Goal: Task Accomplishment & Management: Manage account settings

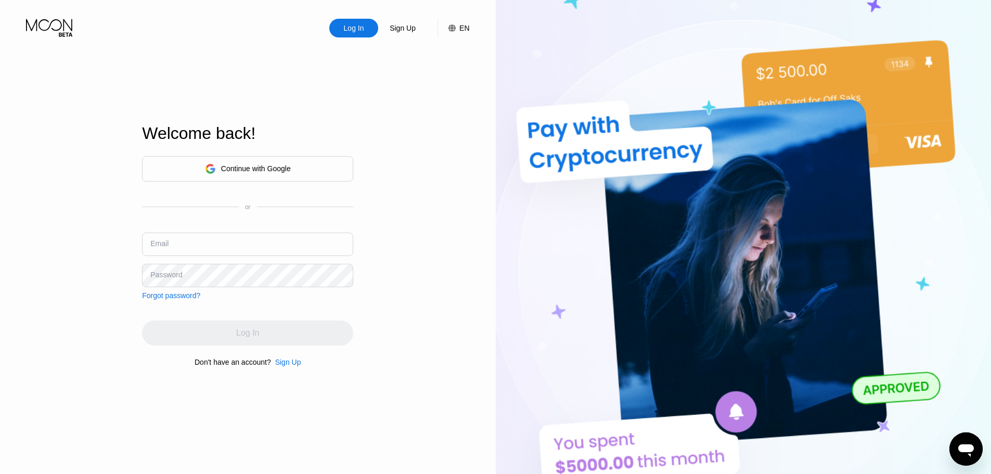
click at [305, 159] on div "Continue with Google" at bounding box center [247, 168] width 211 height 25
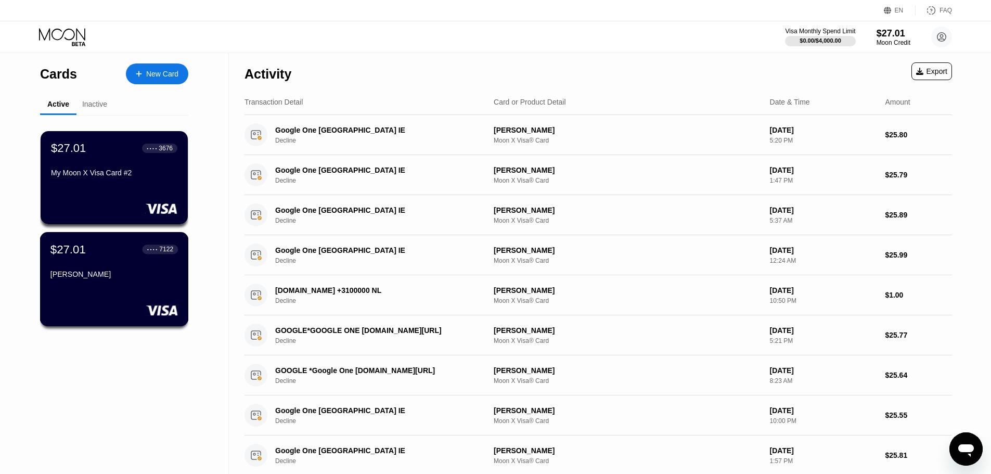
click at [128, 306] on div at bounding box center [113, 310] width 127 height 10
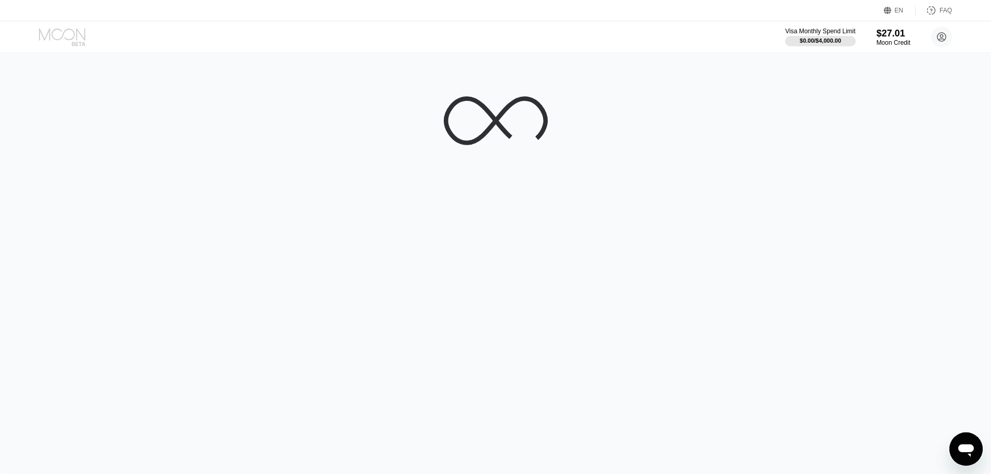
click at [74, 29] on icon at bounding box center [63, 37] width 48 height 18
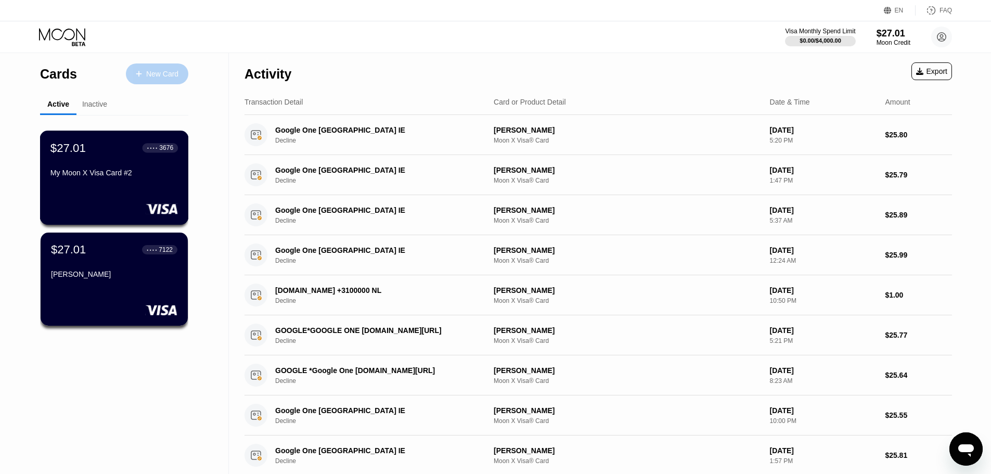
drag, startPoint x: 140, startPoint y: 75, endPoint x: 144, endPoint y: 173, distance: 97.9
click at [144, 173] on div "Cards New Card Active Inactive $27.01 ● ● ● ● 3676 My Moon X Visa Card #2 $27.0…" at bounding box center [114, 205] width 148 height 305
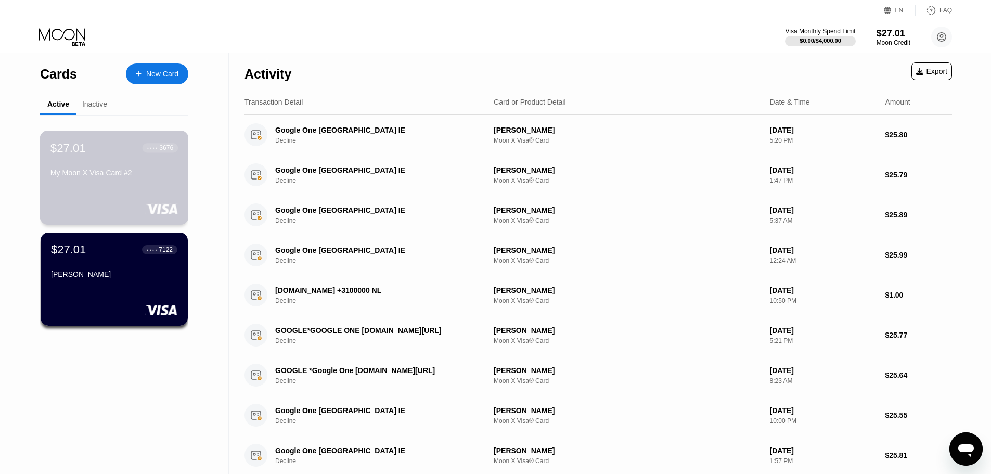
click at [144, 174] on div "My Moon X Visa Card #2" at bounding box center [113, 173] width 127 height 8
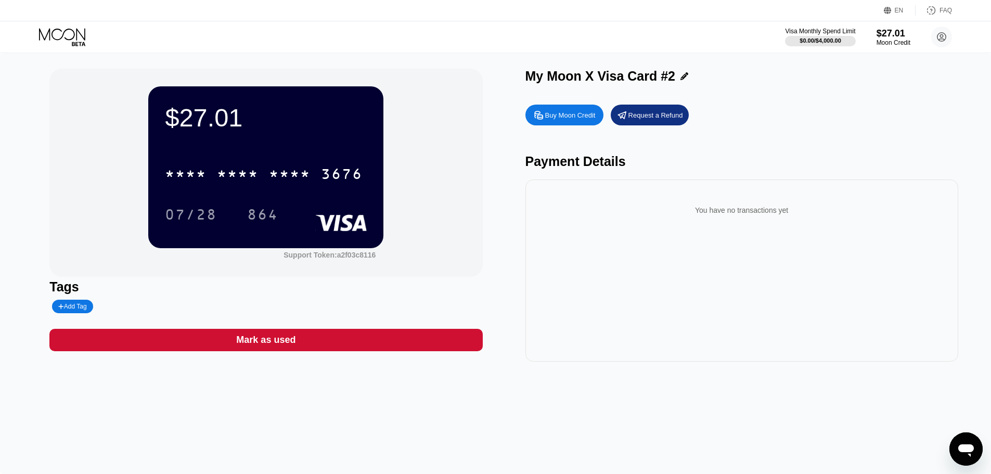
click at [902, 188] on div "You have no transactions yet" at bounding box center [741, 270] width 433 height 182
click at [71, 29] on icon at bounding box center [63, 37] width 48 height 18
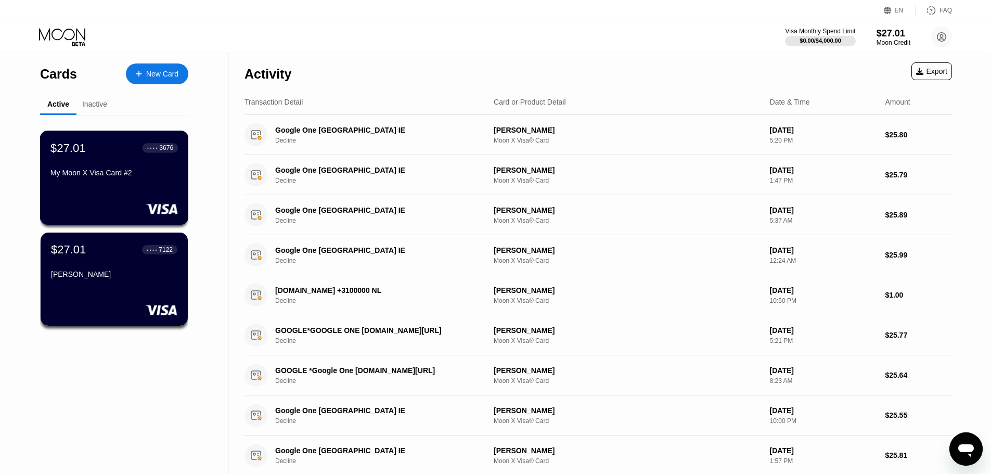
click at [83, 253] on div "$27.01" at bounding box center [68, 250] width 35 height 14
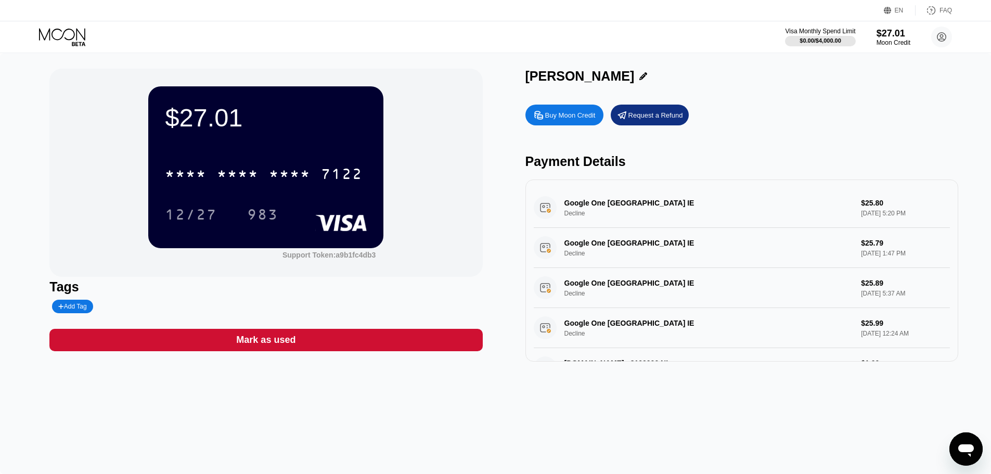
click at [236, 158] on div "* * * * * * * * * * * * 7122" at bounding box center [266, 170] width 202 height 35
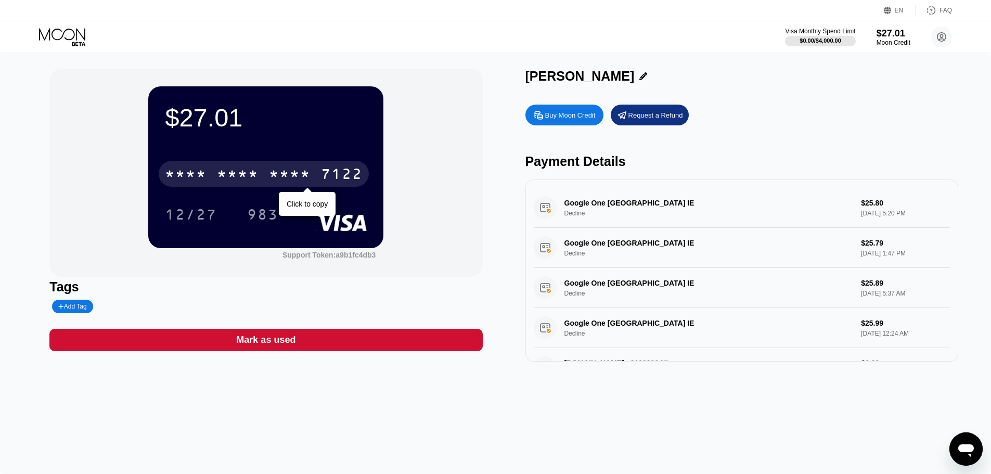
click at [238, 169] on div "* * * *" at bounding box center [238, 175] width 42 height 17
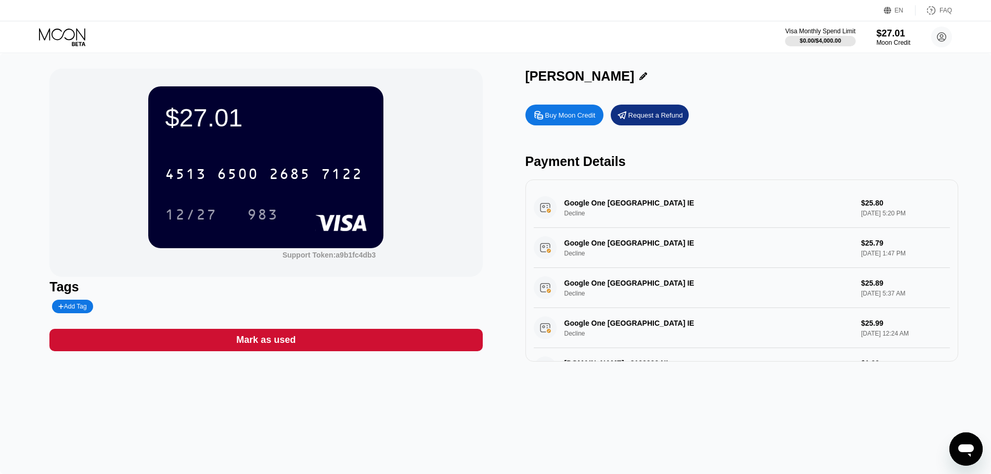
click at [78, 40] on icon at bounding box center [63, 37] width 48 height 18
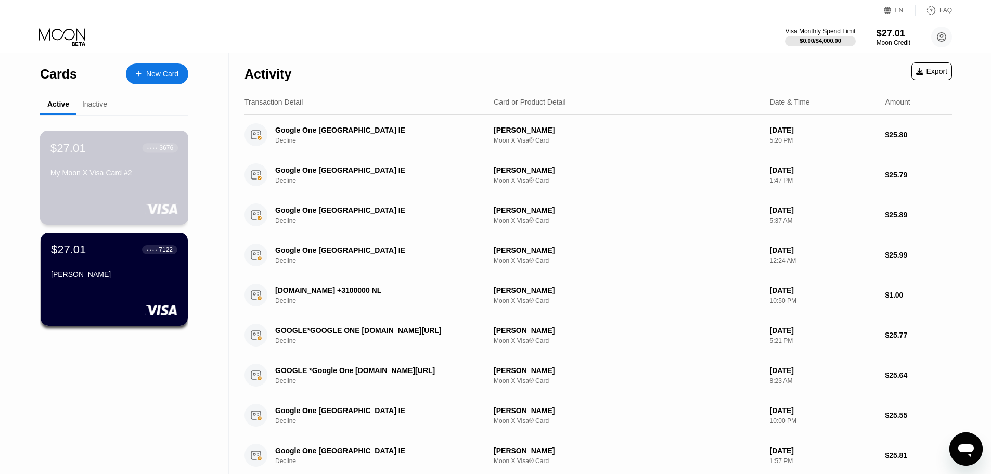
click at [139, 181] on div "My Moon X Visa Card #2" at bounding box center [113, 175] width 127 height 12
